Goal: Information Seeking & Learning: Learn about a topic

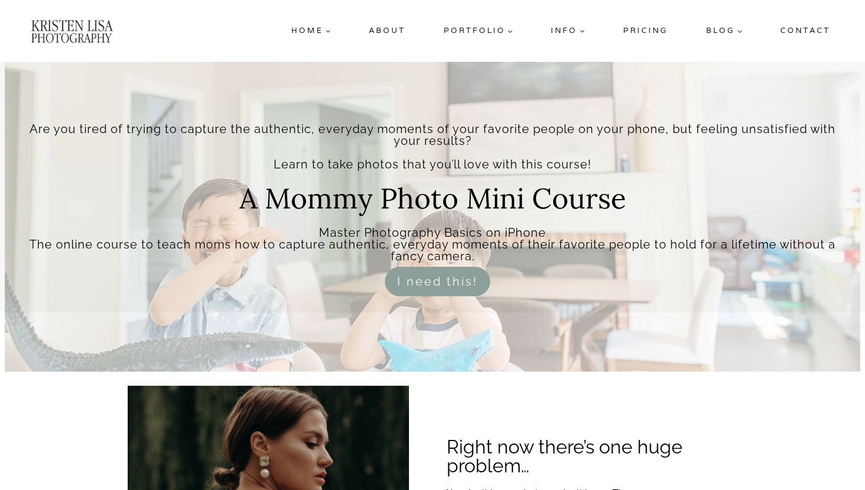
click at [590, 45] on link "For Photographers" at bounding box center [610, 55] width 129 height 26
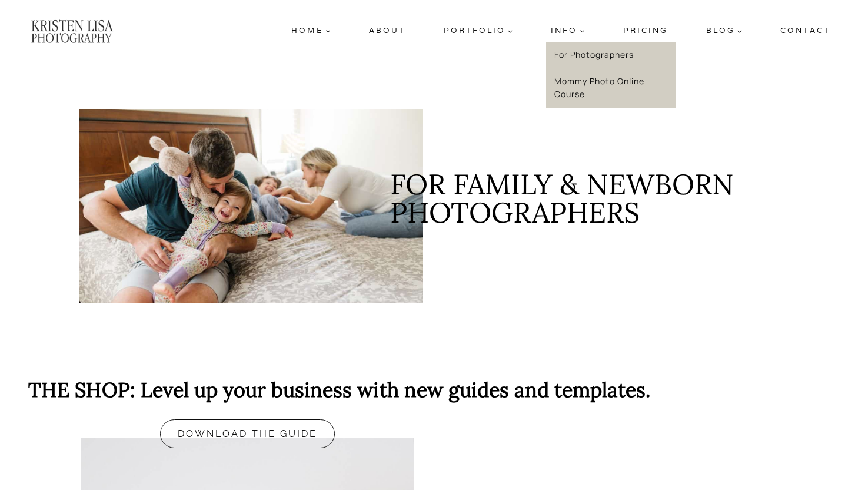
click at [577, 94] on link "Mommy Photo Online Course" at bounding box center [610, 87] width 129 height 39
